Goal: Task Accomplishment & Management: Complete application form

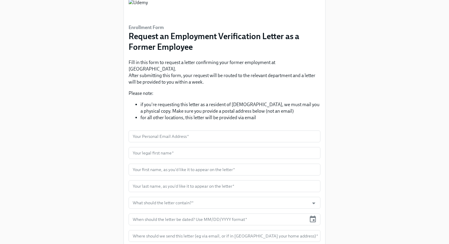
scroll to position [33, 0]
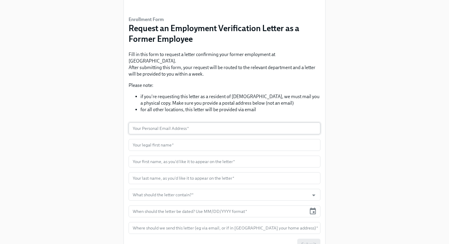
click at [211, 123] on input "text" at bounding box center [224, 129] width 192 height 12
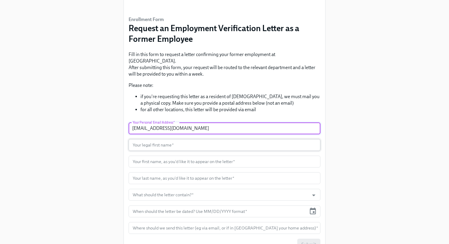
type input "[EMAIL_ADDRESS][DOMAIN_NAME]"
click at [199, 139] on input "text" at bounding box center [224, 145] width 192 height 12
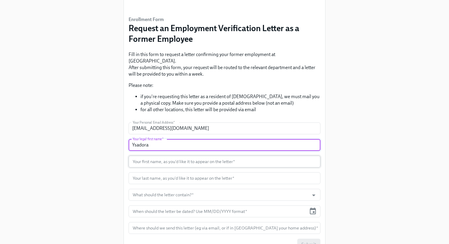
type input "Ysadora"
click at [194, 156] on input "text" at bounding box center [224, 162] width 192 height 12
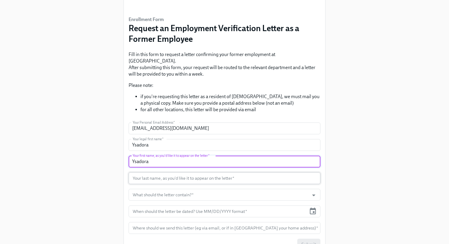
type input "Ysadora"
click at [191, 172] on input "text" at bounding box center [224, 178] width 192 height 12
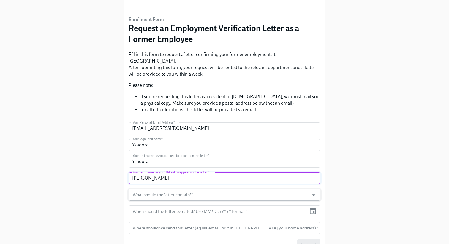
type input "[PERSON_NAME]"
click at [191, 189] on input "What should the letter contain?   *" at bounding box center [218, 195] width 174 height 12
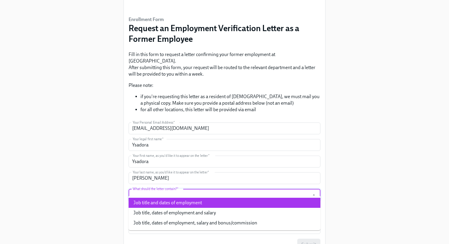
click at [194, 200] on li "Job title and dates of employment" at bounding box center [224, 203] width 192 height 10
type input "Job title and dates of employment"
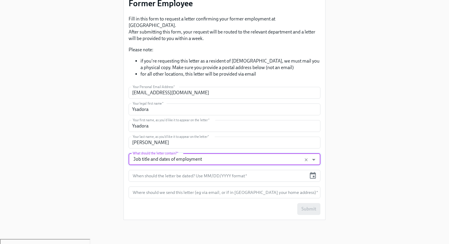
scroll to position [74, 0]
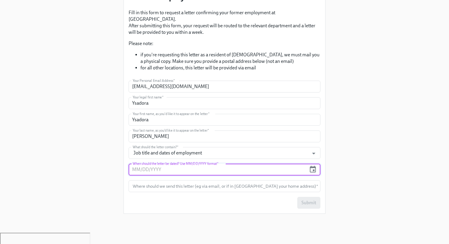
click at [179, 166] on input "text" at bounding box center [217, 170] width 178 height 12
click at [317, 164] on div "When should the letter be dated? Use MM/DD/YYYY format *" at bounding box center [224, 170] width 192 height 12
click at [313, 166] on icon "button" at bounding box center [313, 169] width 6 height 7
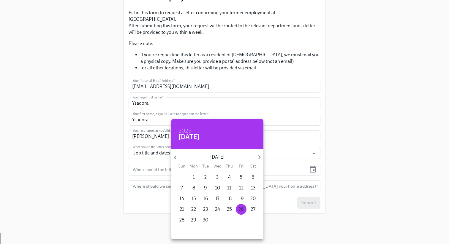
click at [243, 208] on p "26" at bounding box center [240, 209] width 5 height 7
type input "[DATE]"
click at [166, 193] on div at bounding box center [224, 122] width 449 height 244
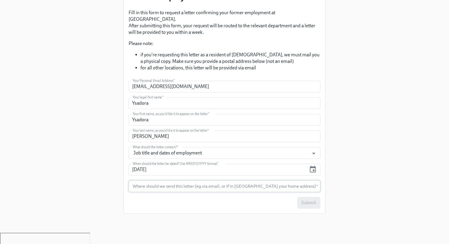
click at [180, 183] on form "Your Personal Email Address   * [EMAIL_ADDRESS][DOMAIN_NAME] Your Personal Emai…" at bounding box center [224, 145] width 192 height 128
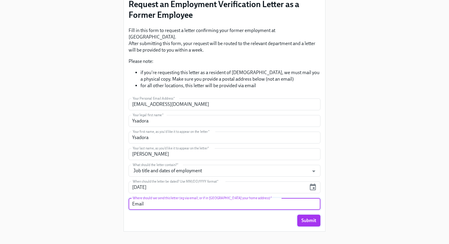
type input "Email"
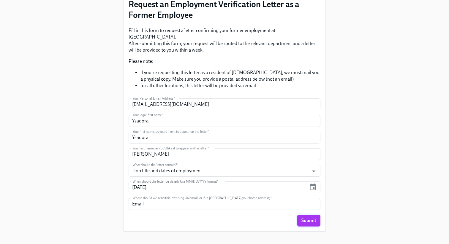
click at [300, 215] on button "Submit" at bounding box center [308, 221] width 23 height 12
